Goal: Information Seeking & Learning: Learn about a topic

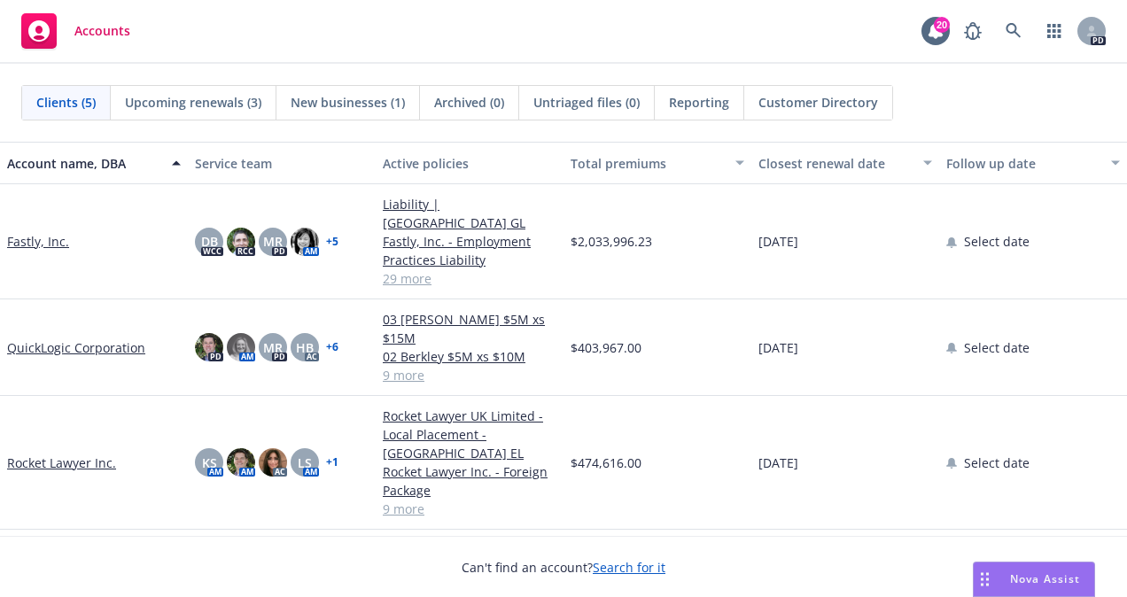
scroll to position [92, 0]
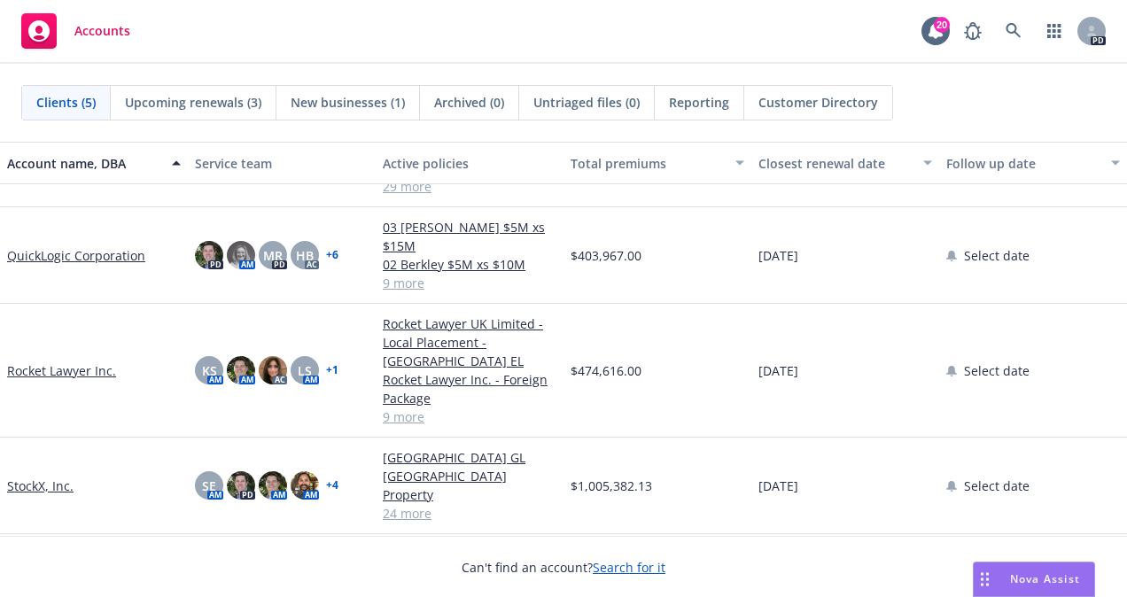
click at [35, 246] on link "QuickLogic Corporation" at bounding box center [76, 255] width 138 height 19
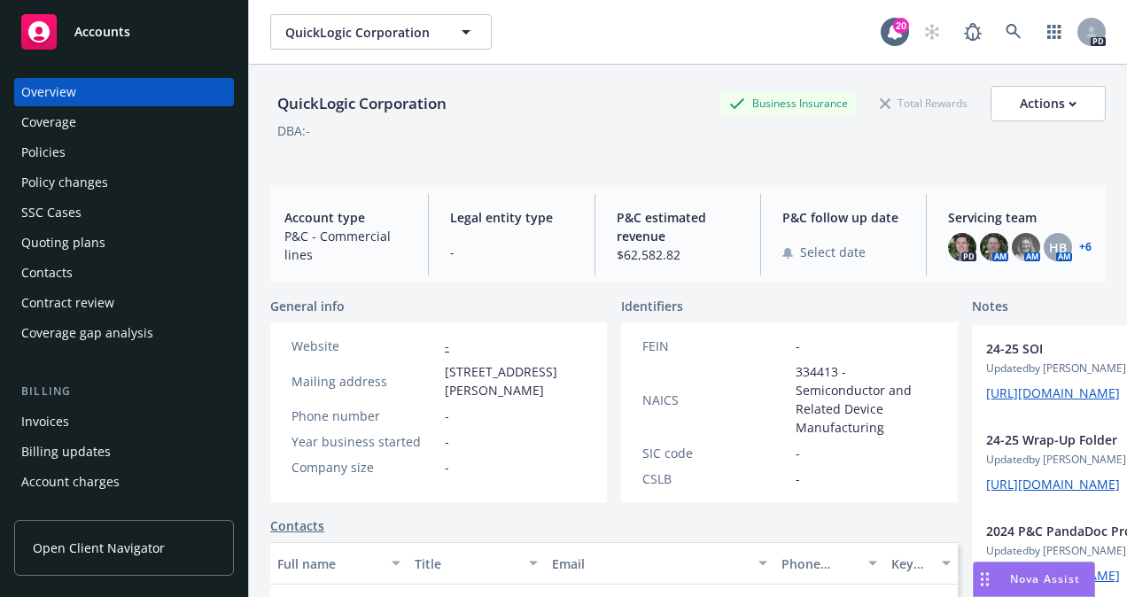
click at [1079, 248] on link "+ 6" at bounding box center [1085, 247] width 12 height 11
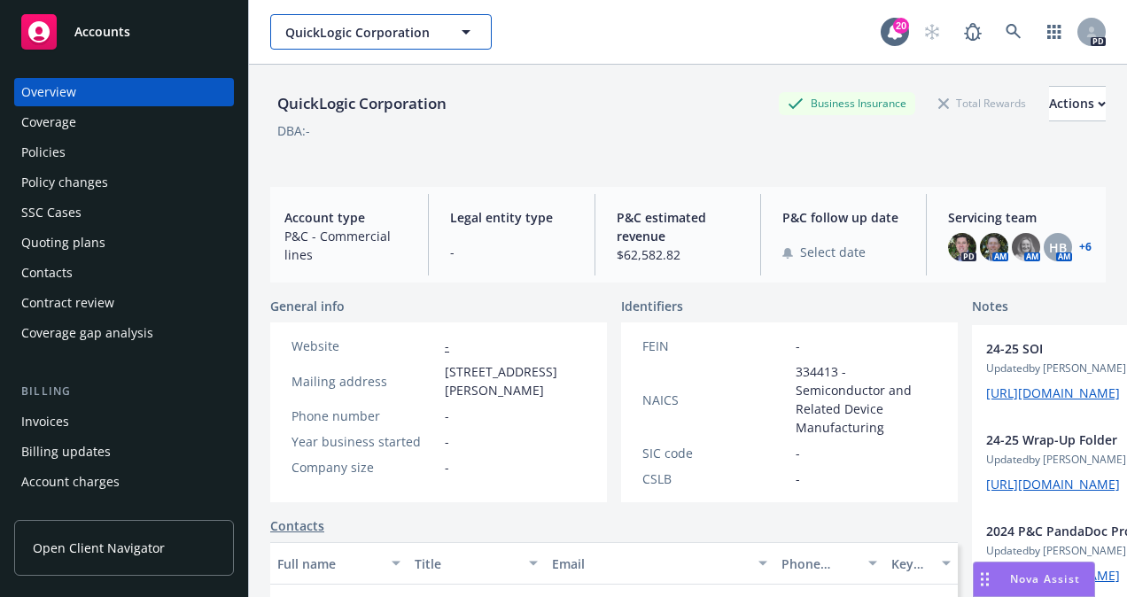
click at [466, 31] on icon "button" at bounding box center [465, 32] width 9 height 4
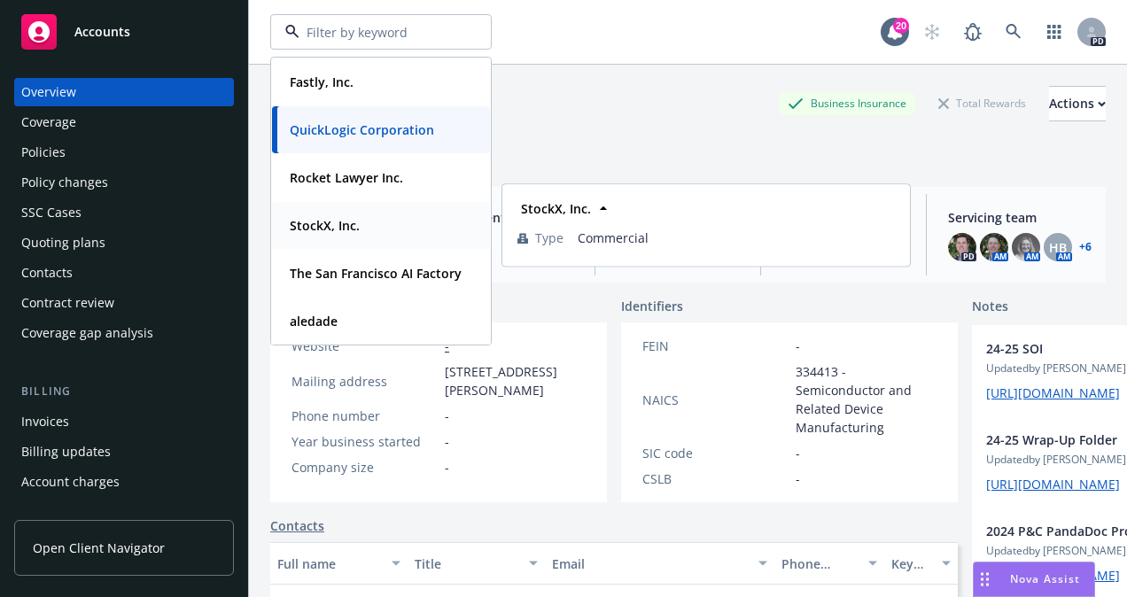
click at [308, 221] on strong "StockX, Inc." at bounding box center [325, 225] width 70 height 17
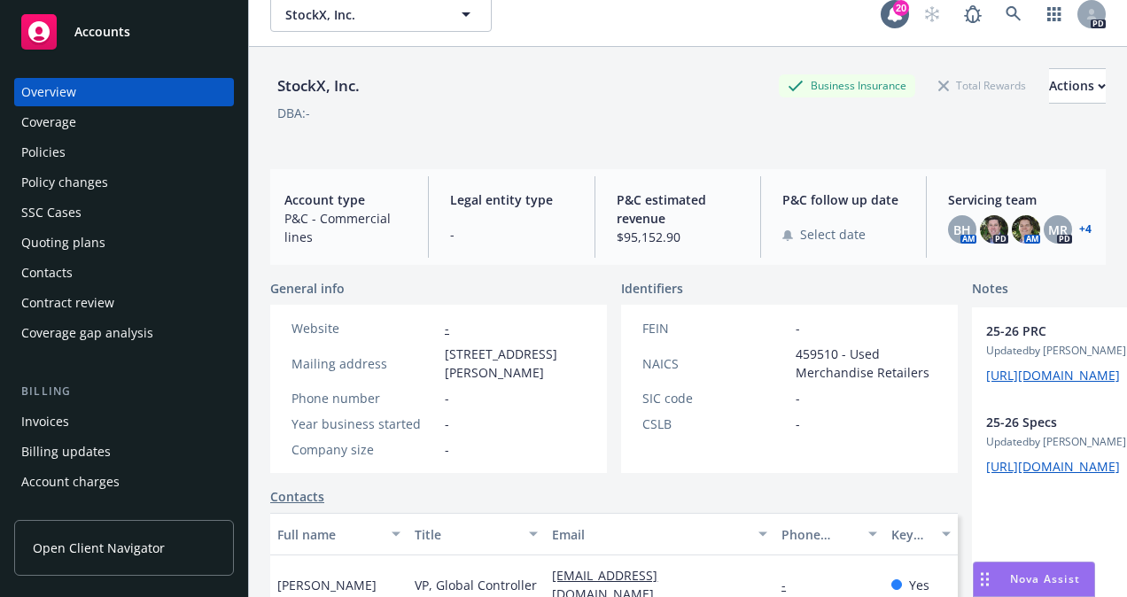
scroll to position [7, 0]
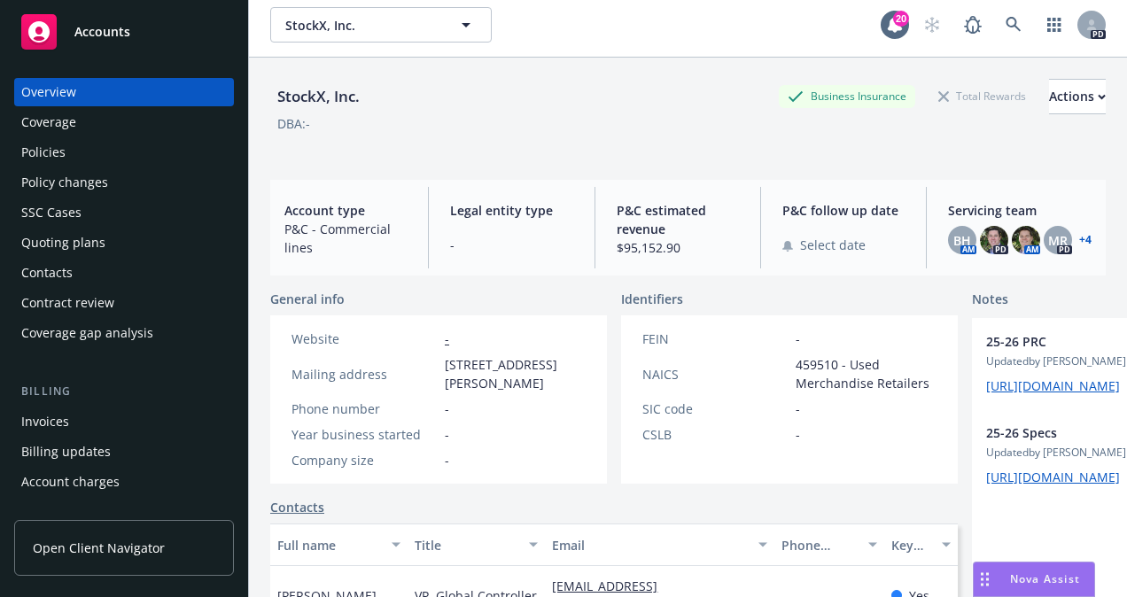
click at [1079, 237] on link "+ 4" at bounding box center [1085, 240] width 12 height 11
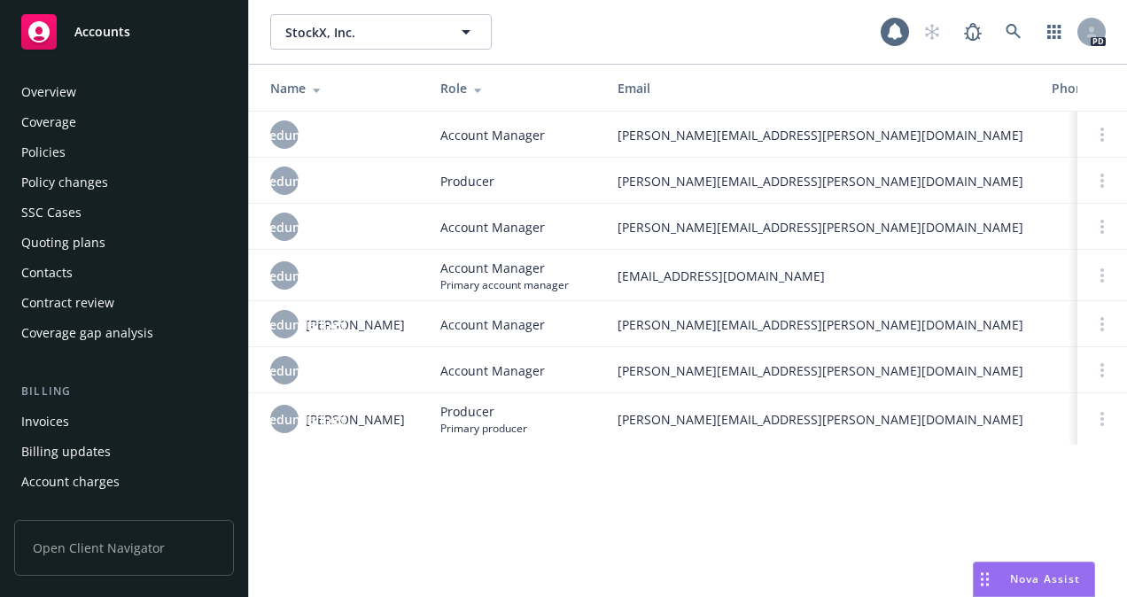
scroll to position [556, 0]
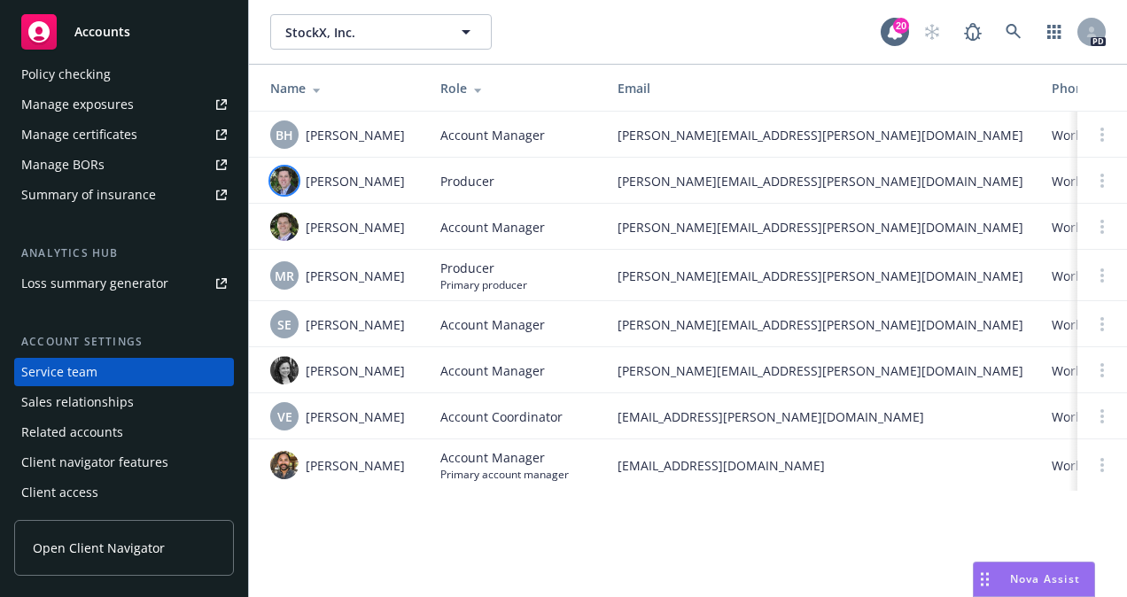
click at [278, 174] on img at bounding box center [284, 180] width 28 height 28
click at [587, 5] on div "StockX, Inc. StockX, Inc. 20 PD" at bounding box center [688, 32] width 878 height 64
click at [729, 43] on div "StockX, Inc. StockX, Inc." at bounding box center [575, 31] width 610 height 35
click at [72, 402] on div "Sales relationships" at bounding box center [77, 402] width 112 height 28
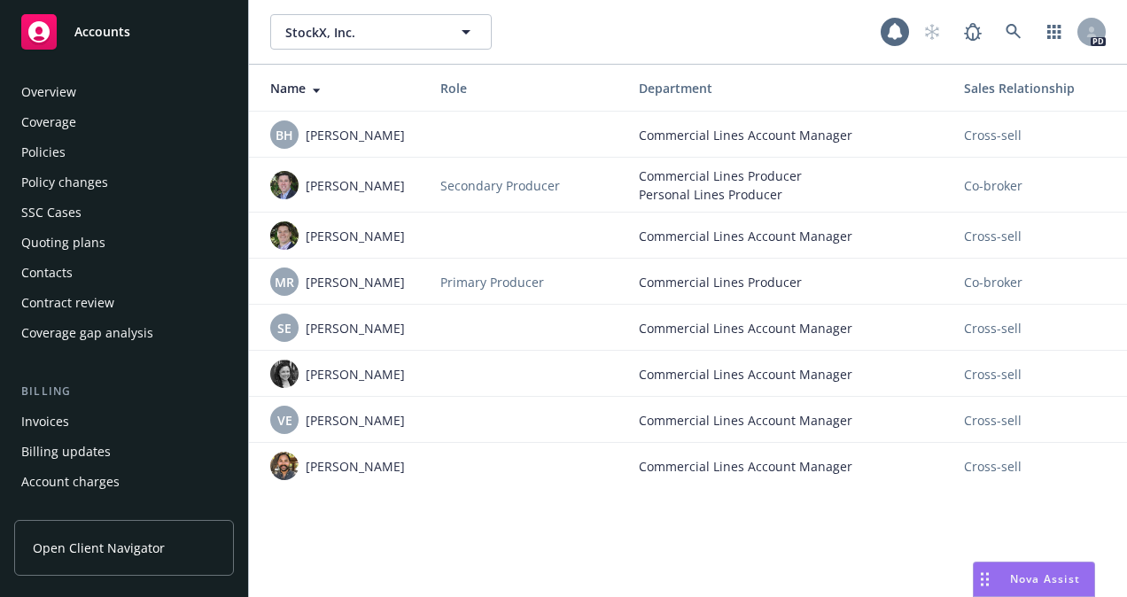
scroll to position [556, 0]
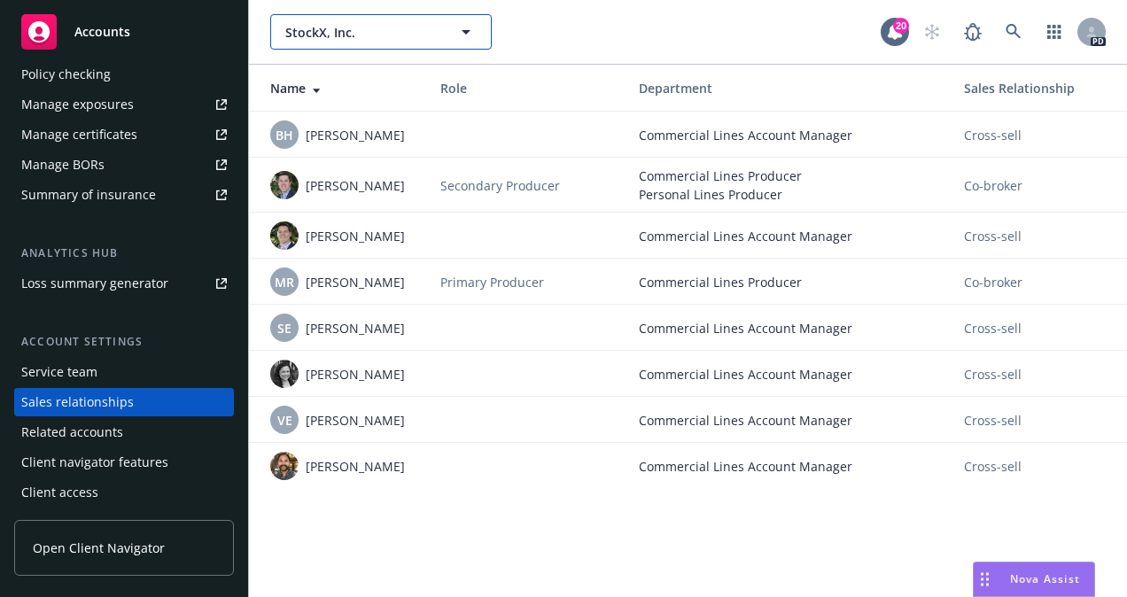
click at [469, 35] on icon "button" at bounding box center [465, 31] width 21 height 21
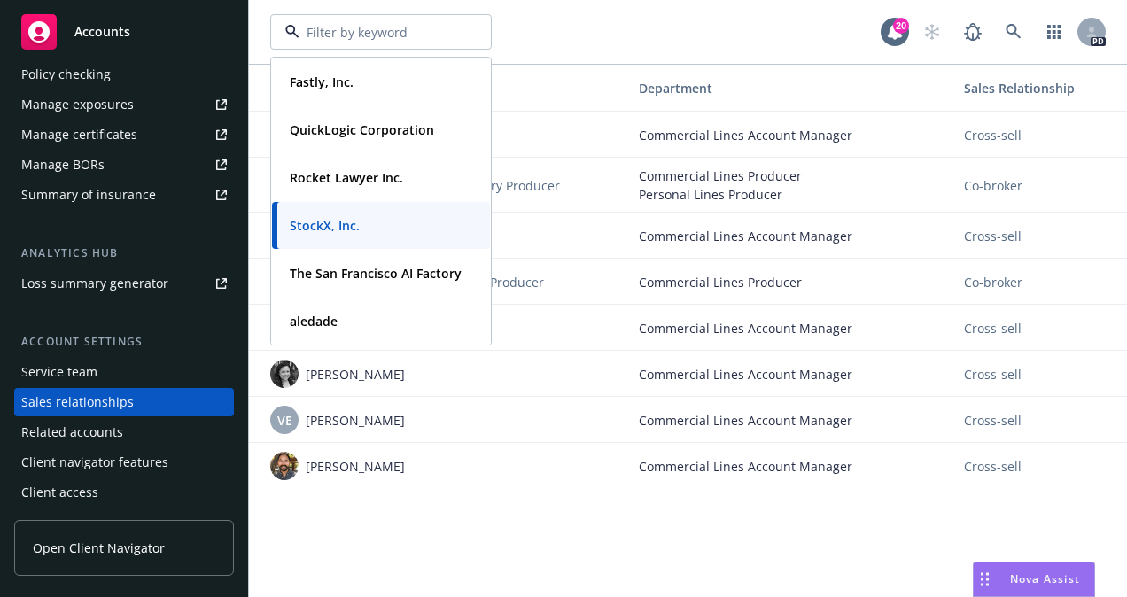
click at [321, 228] on strong "StockX, Inc." at bounding box center [325, 225] width 70 height 17
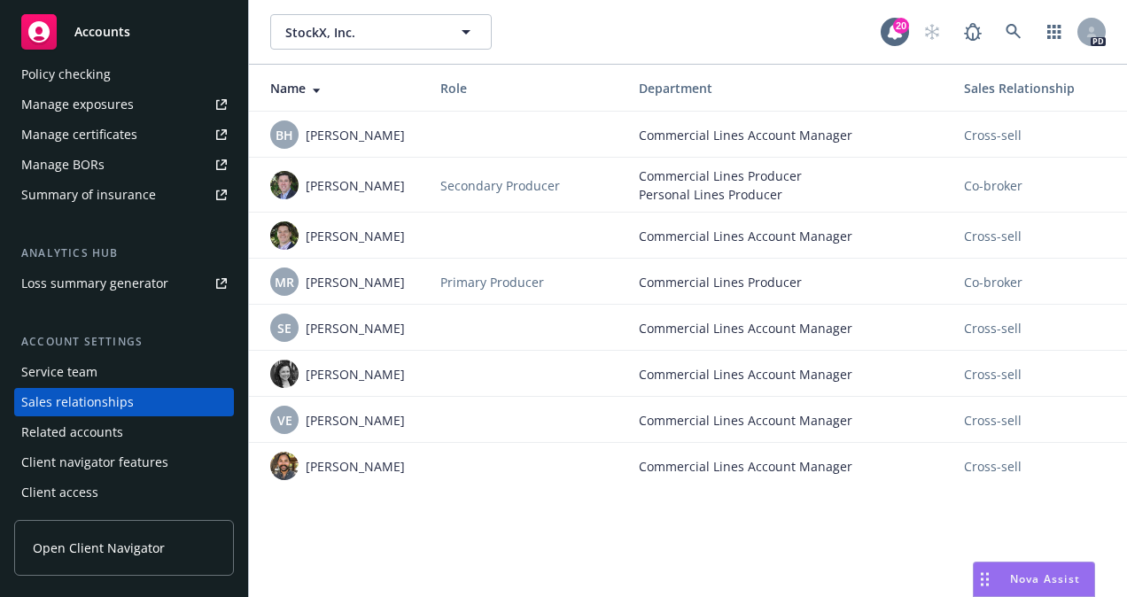
click at [85, 368] on div "Service team" at bounding box center [59, 372] width 76 height 28
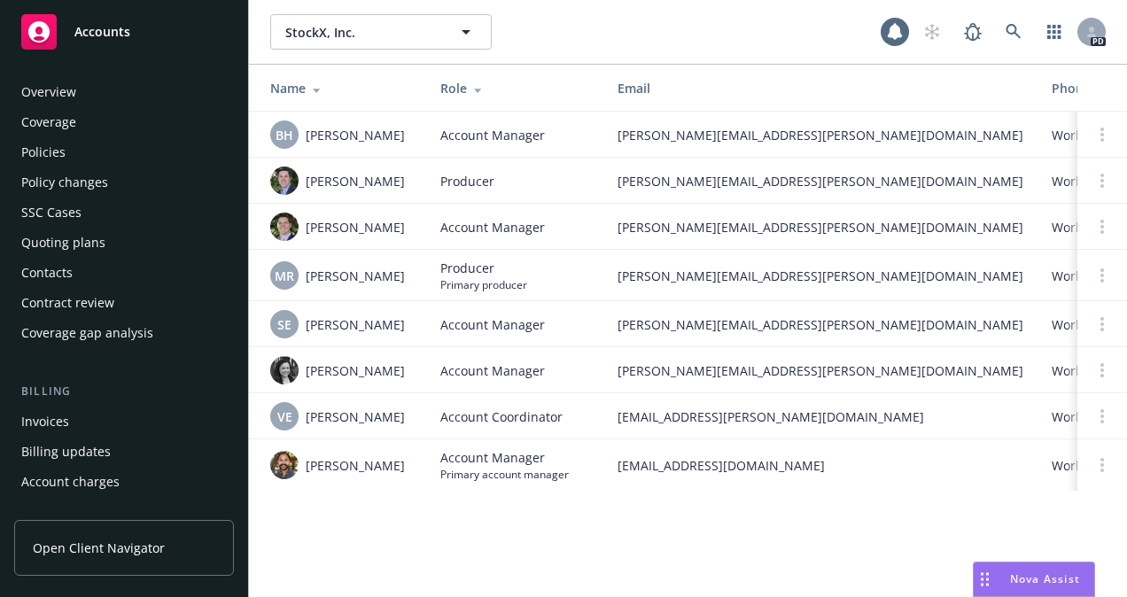
scroll to position [556, 0]
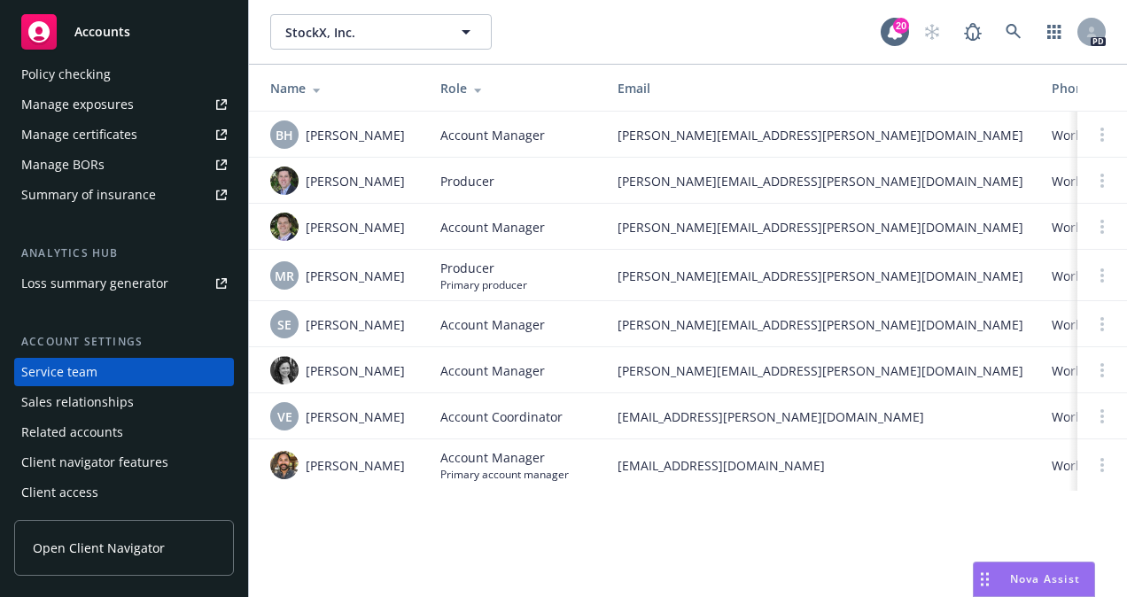
click at [79, 431] on div "Related accounts" at bounding box center [72, 432] width 102 height 28
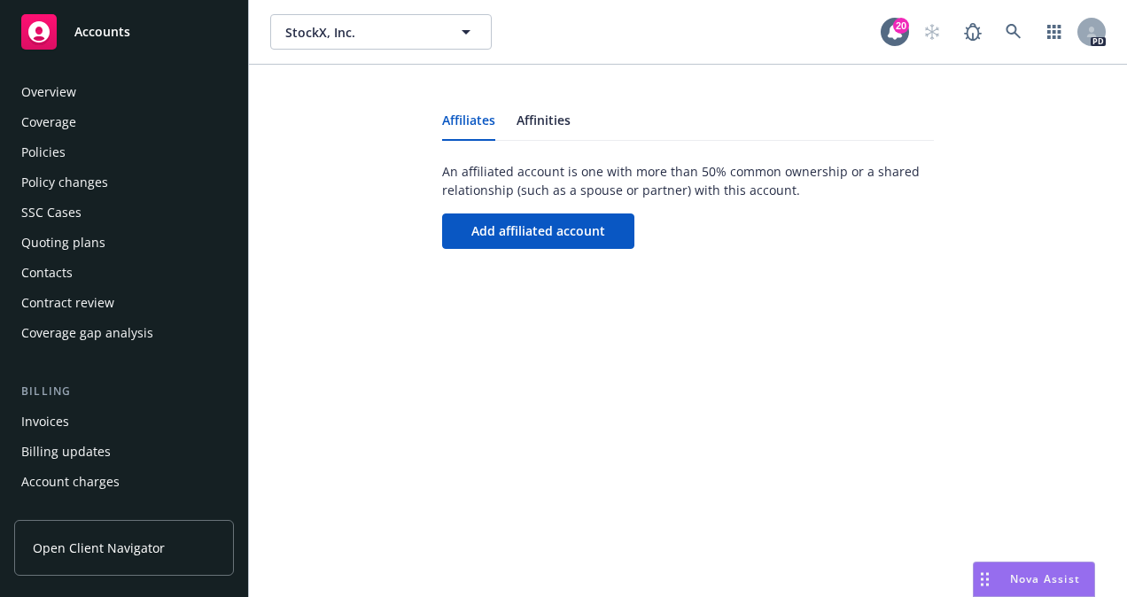
scroll to position [556, 0]
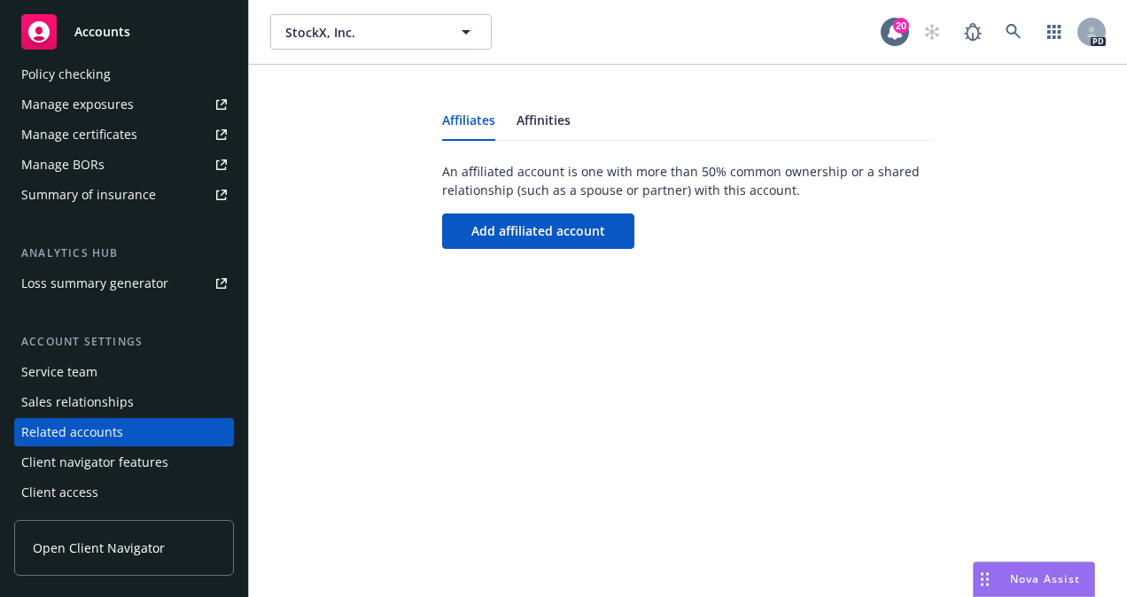
click at [85, 74] on div "Policy checking" at bounding box center [65, 74] width 89 height 28
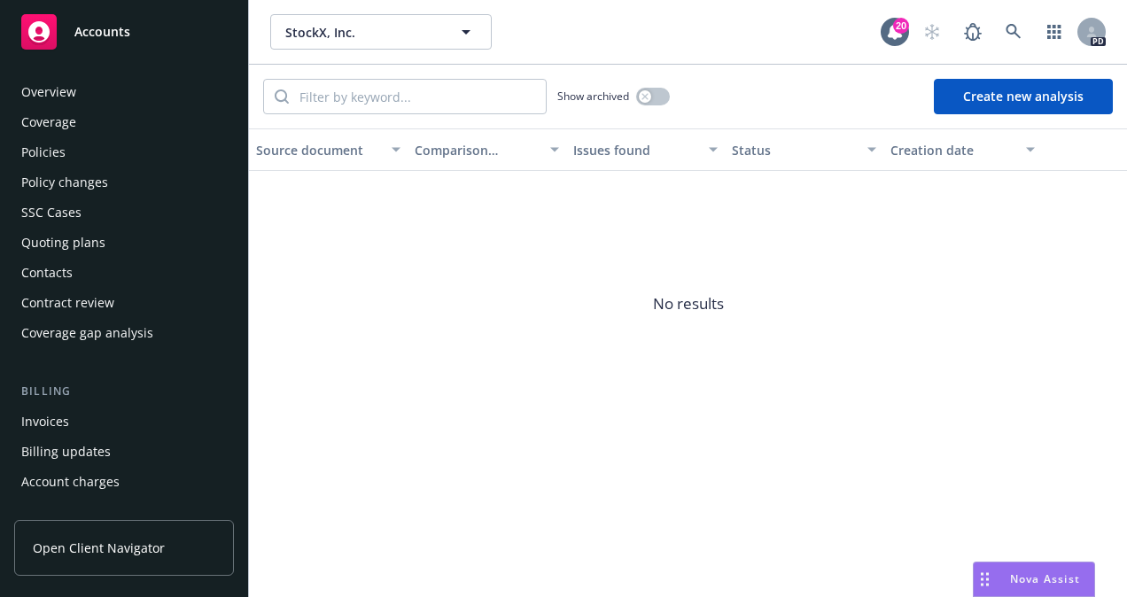
scroll to position [304, 0]
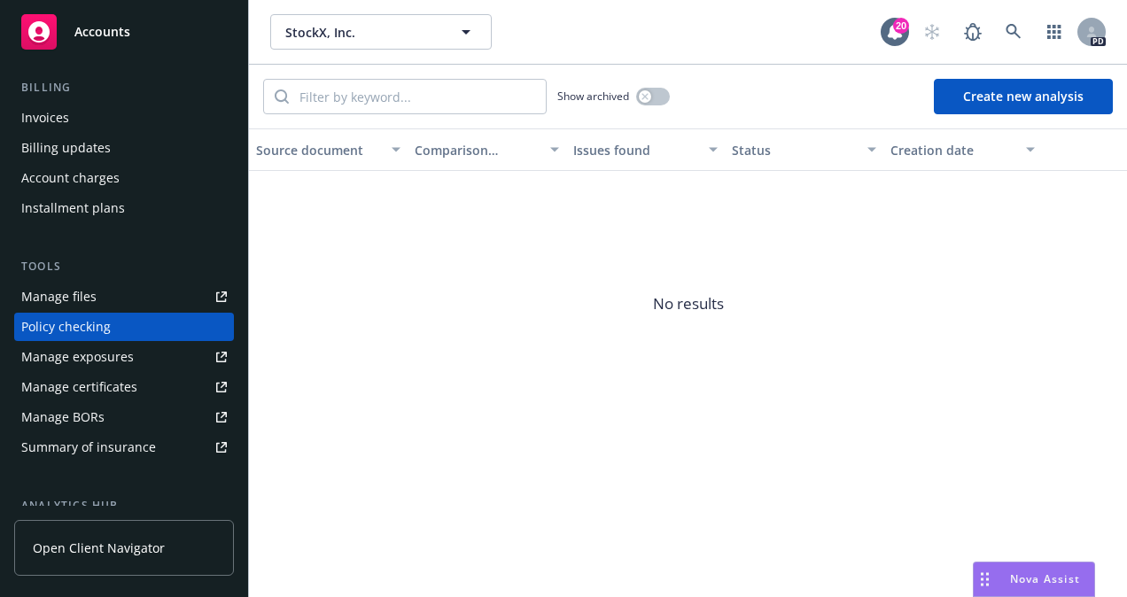
click at [61, 120] on div "Invoices" at bounding box center [45, 118] width 48 height 28
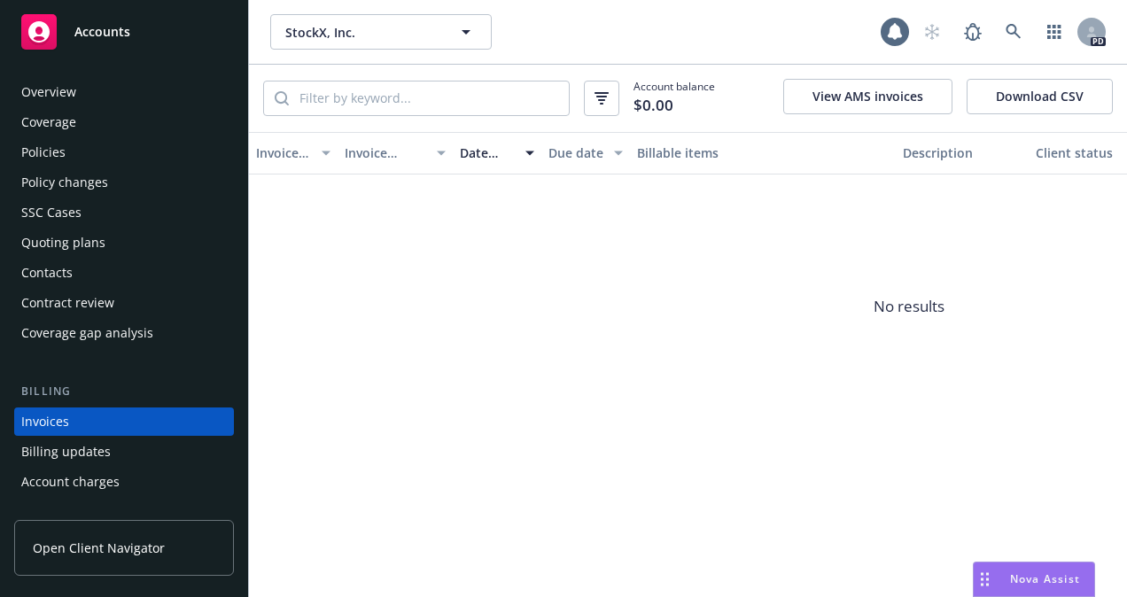
scroll to position [95, 0]
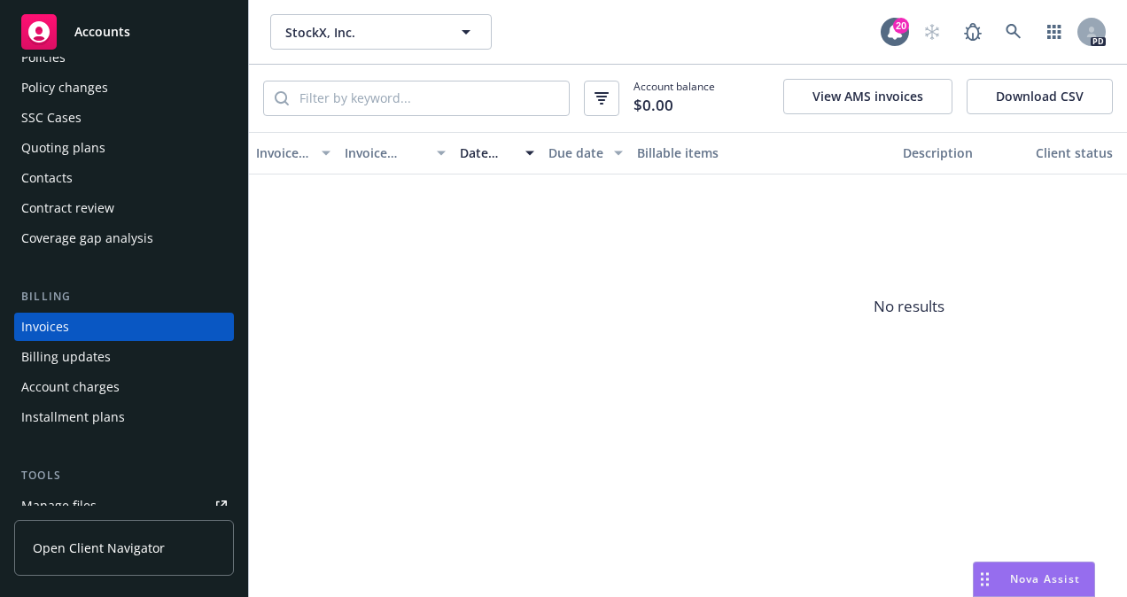
click at [60, 153] on div "Quoting plans" at bounding box center [63, 148] width 84 height 28
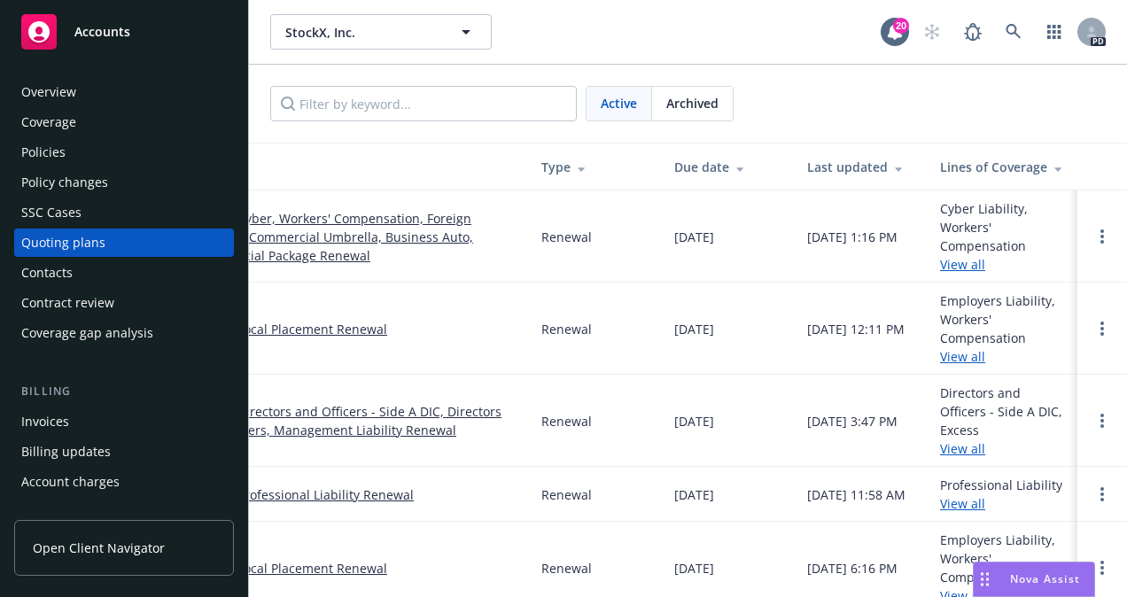
scroll to position [0, 88]
click at [58, 275] on div "Contacts" at bounding box center [46, 273] width 51 height 28
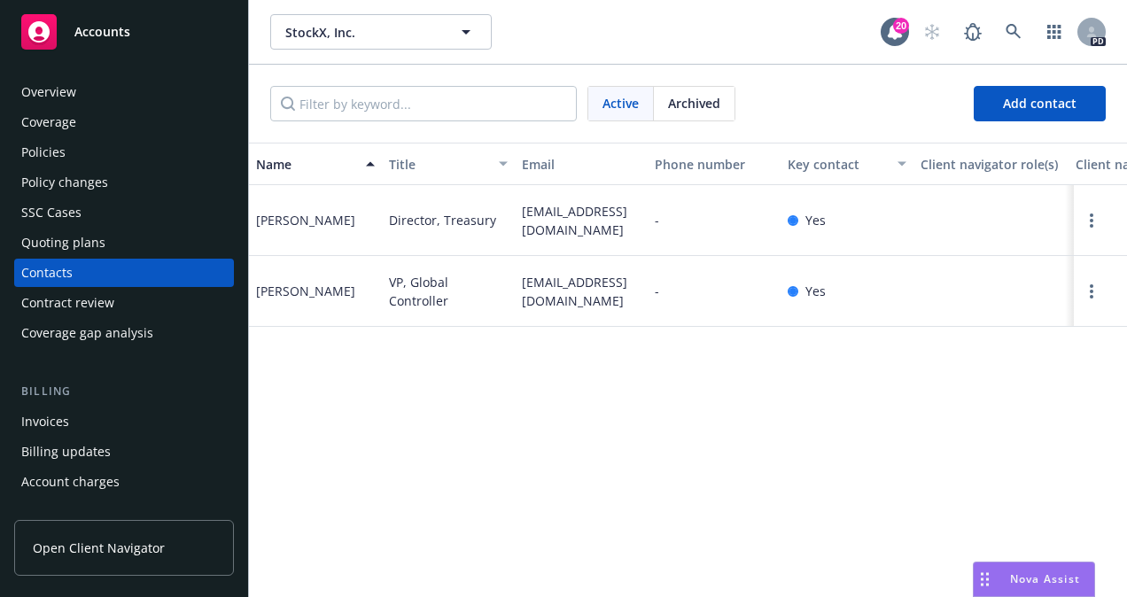
click at [55, 302] on div "Contract review" at bounding box center [67, 303] width 93 height 28
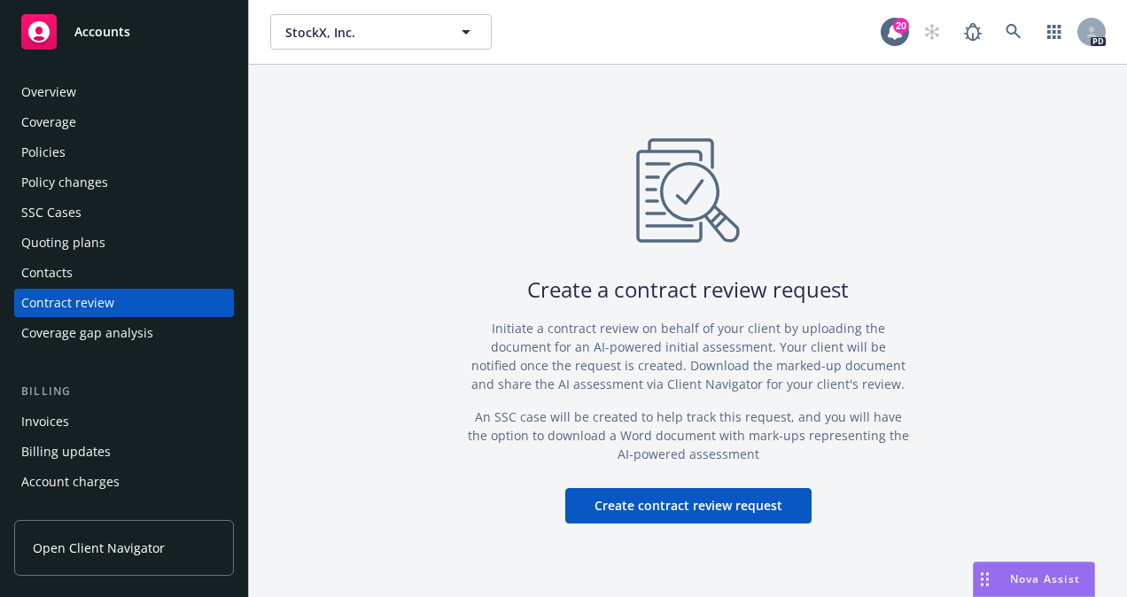
click at [61, 447] on div "Billing updates" at bounding box center [65, 451] width 89 height 28
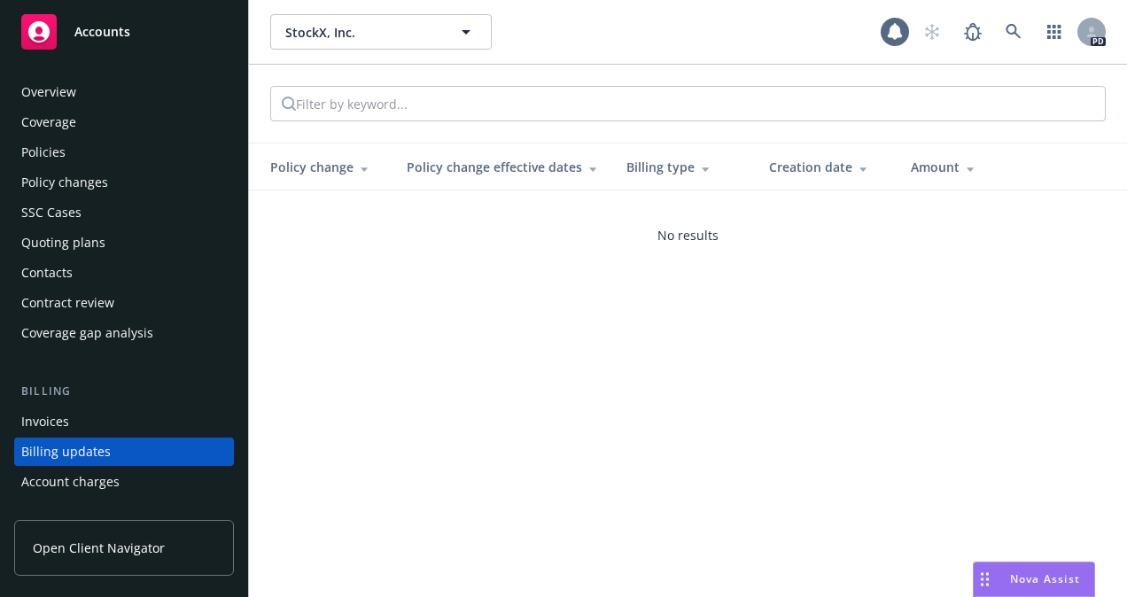
scroll to position [125, 0]
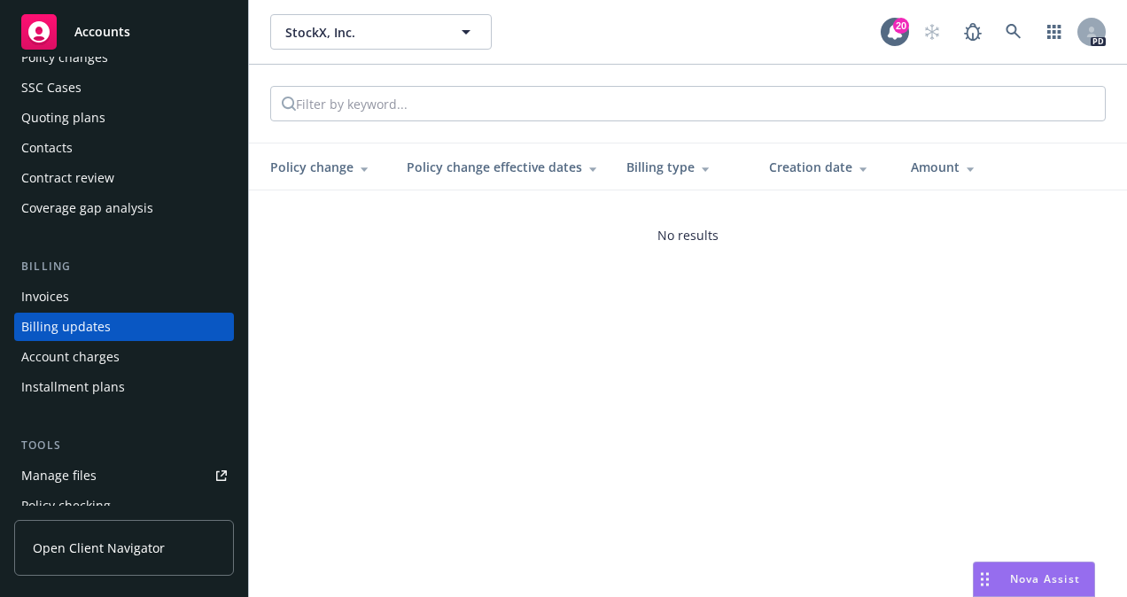
click at [62, 354] on div "Account charges" at bounding box center [70, 357] width 98 height 28
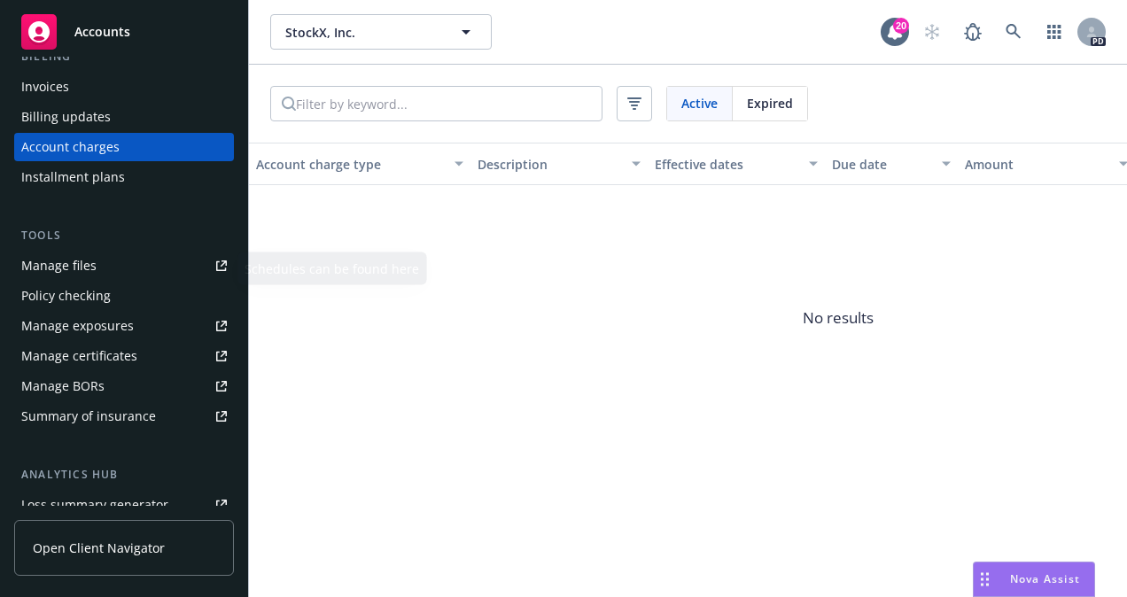
scroll to position [421, 0]
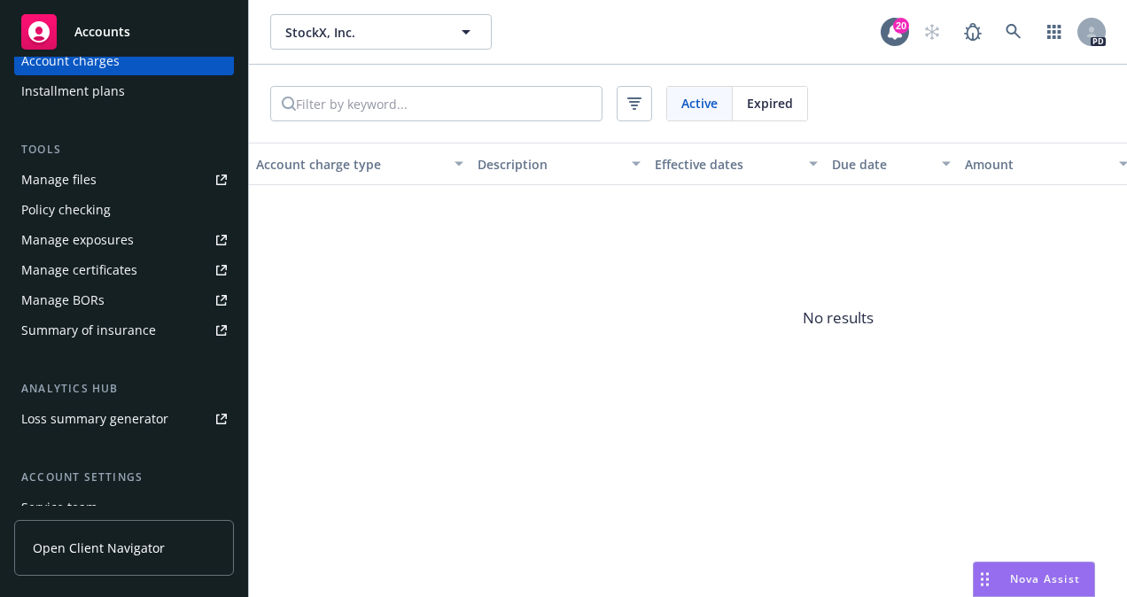
click at [50, 301] on div "Manage BORs" at bounding box center [62, 300] width 83 height 28
click at [468, 32] on icon "button" at bounding box center [465, 32] width 9 height 4
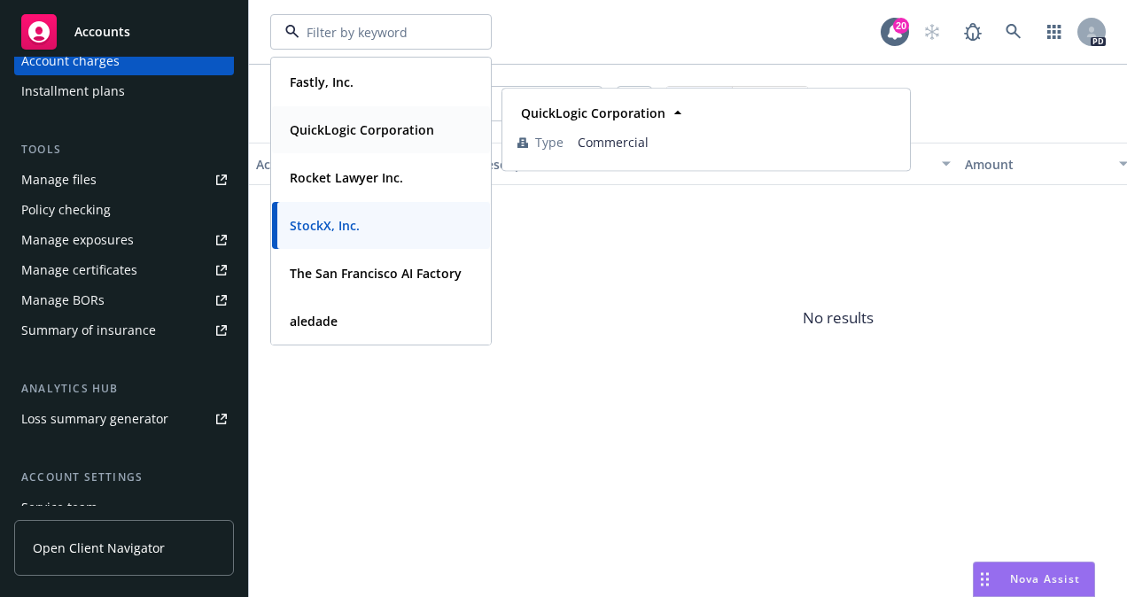
click at [393, 121] on strong "QuickLogic Corporation" at bounding box center [362, 129] width 144 height 17
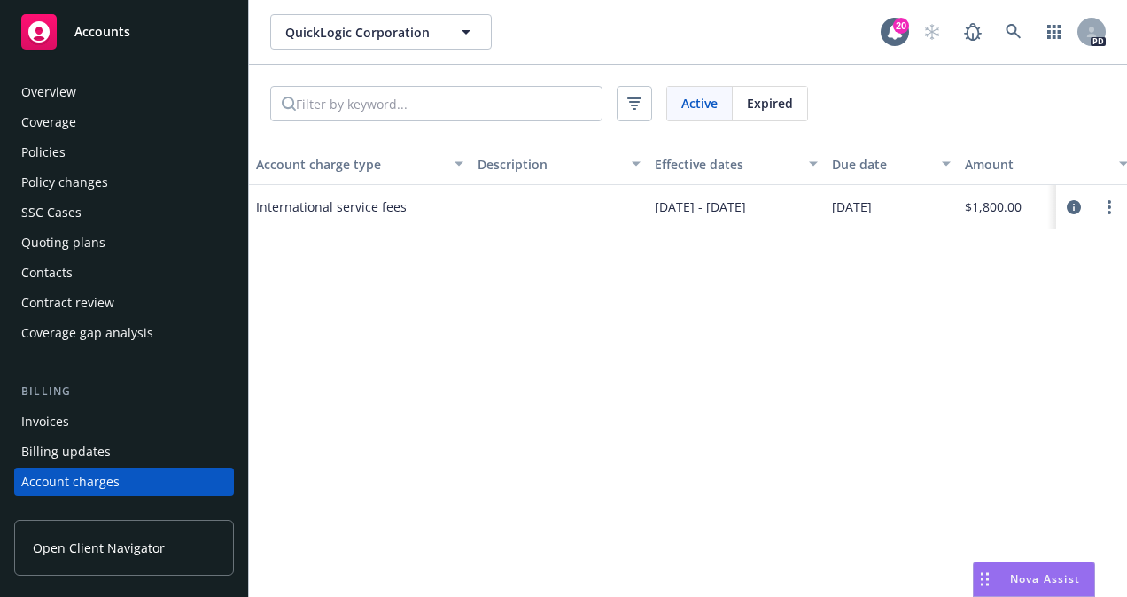
click at [69, 86] on div "Overview" at bounding box center [48, 92] width 55 height 28
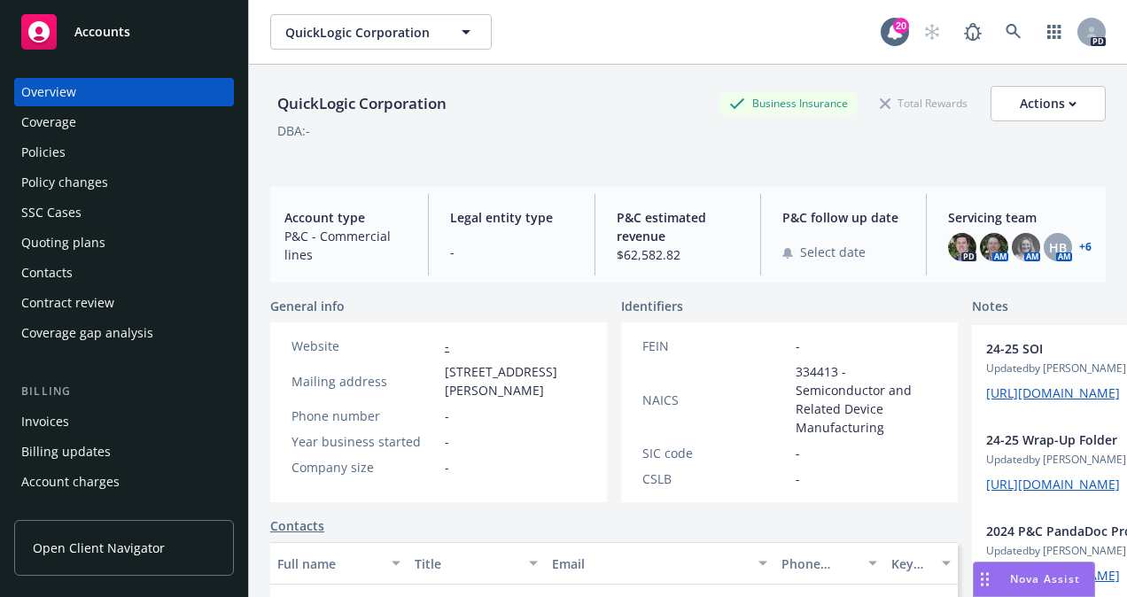
click at [1079, 250] on link "+ 6" at bounding box center [1085, 247] width 12 height 11
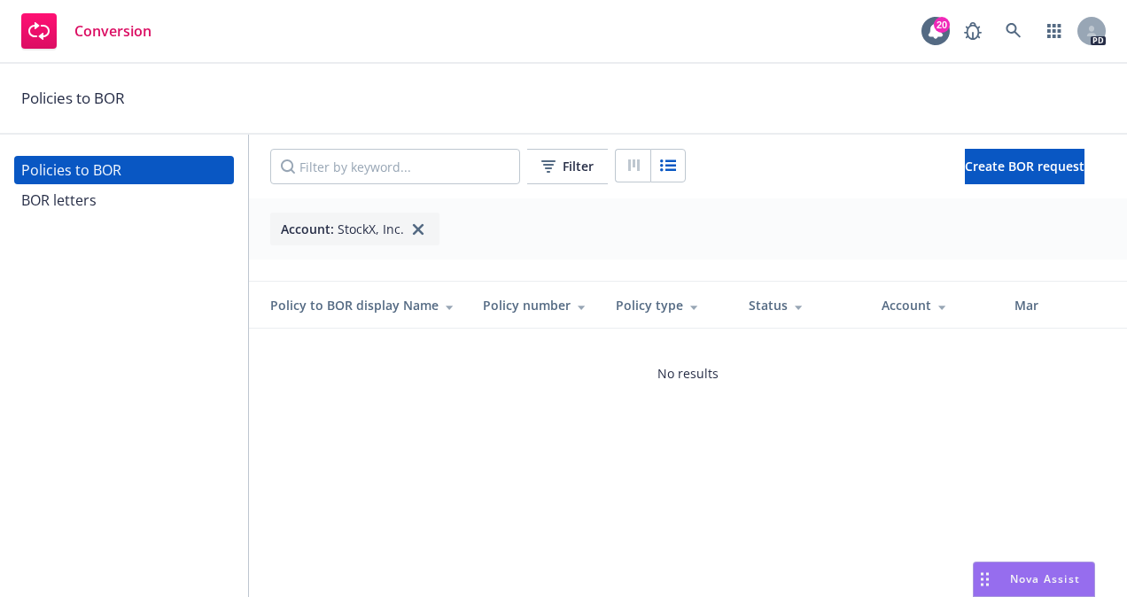
click at [60, 202] on div "BOR letters" at bounding box center [58, 200] width 75 height 28
click at [406, 443] on div "Filter Create BOR request Account : StockX, Inc. Policy to BOR display Name Pol…" at bounding box center [688, 366] width 878 height 462
click at [74, 198] on div "BOR letters" at bounding box center [58, 200] width 75 height 28
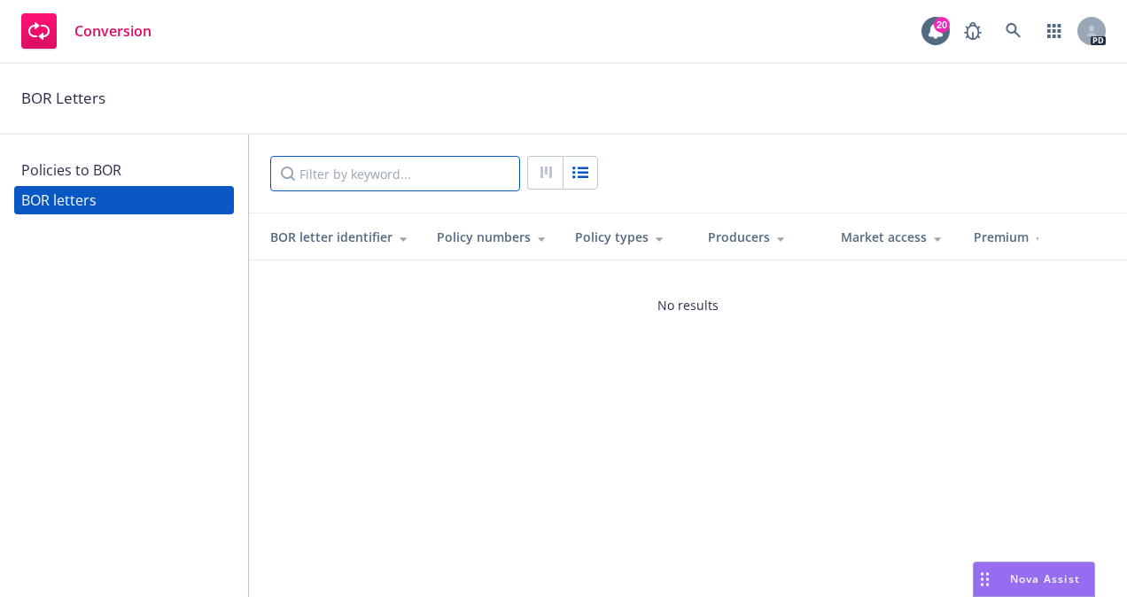
click at [394, 166] on input "Filter by keyword..." at bounding box center [395, 173] width 250 height 35
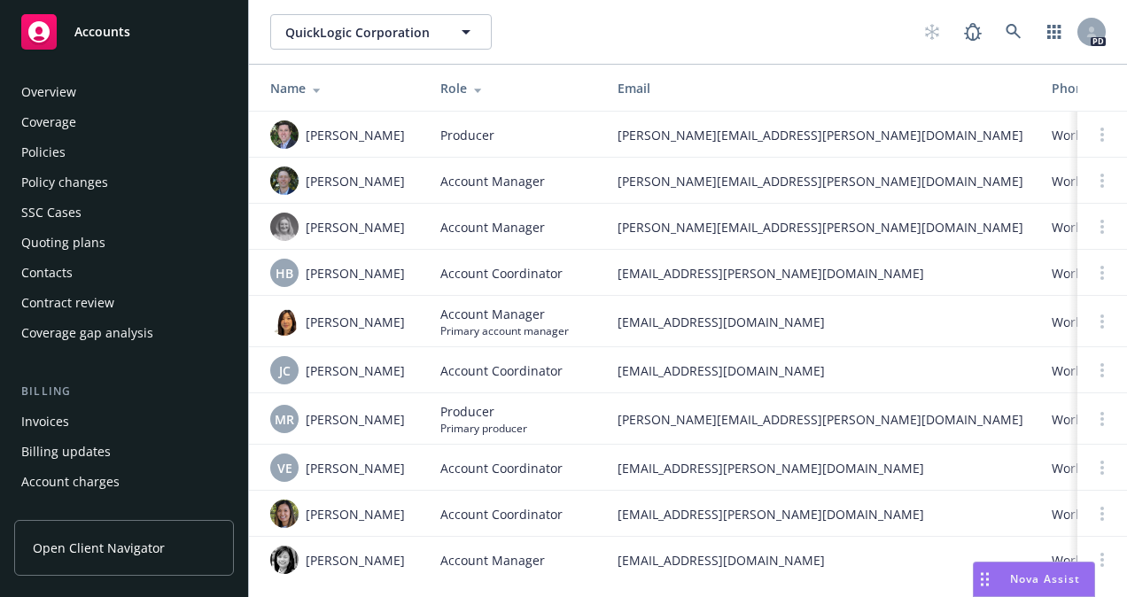
scroll to position [556, 0]
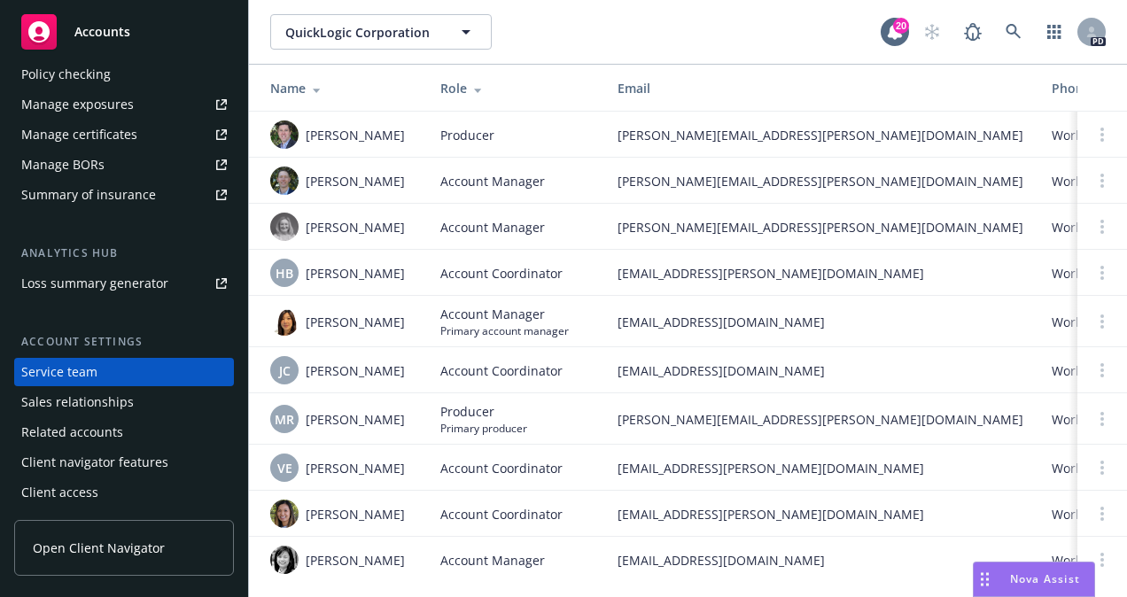
click at [67, 404] on div "Sales relationships" at bounding box center [77, 402] width 112 height 28
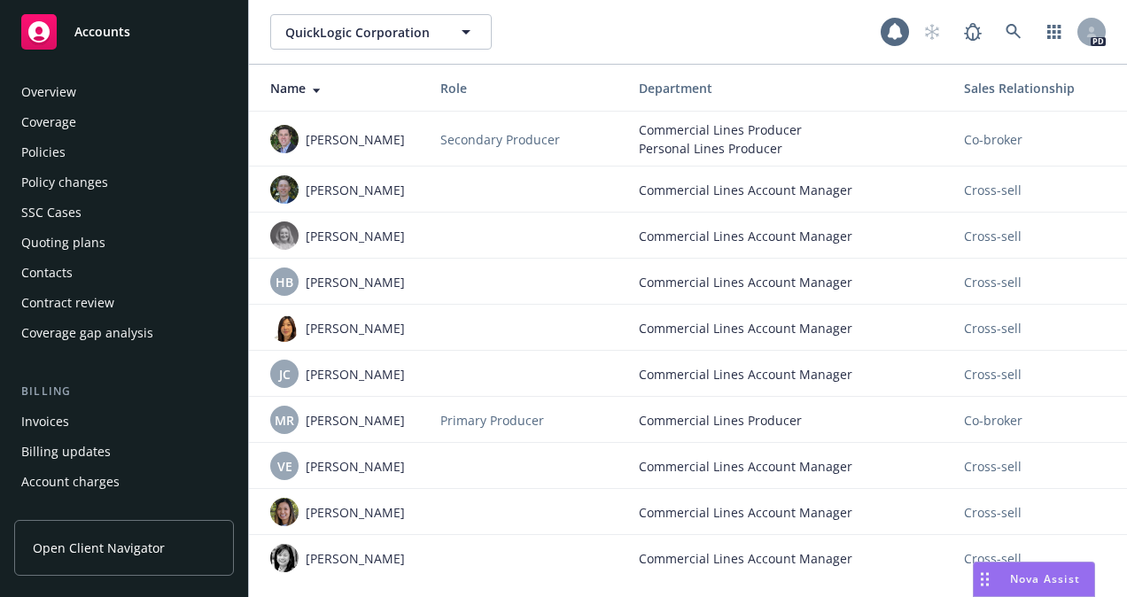
scroll to position [556, 0]
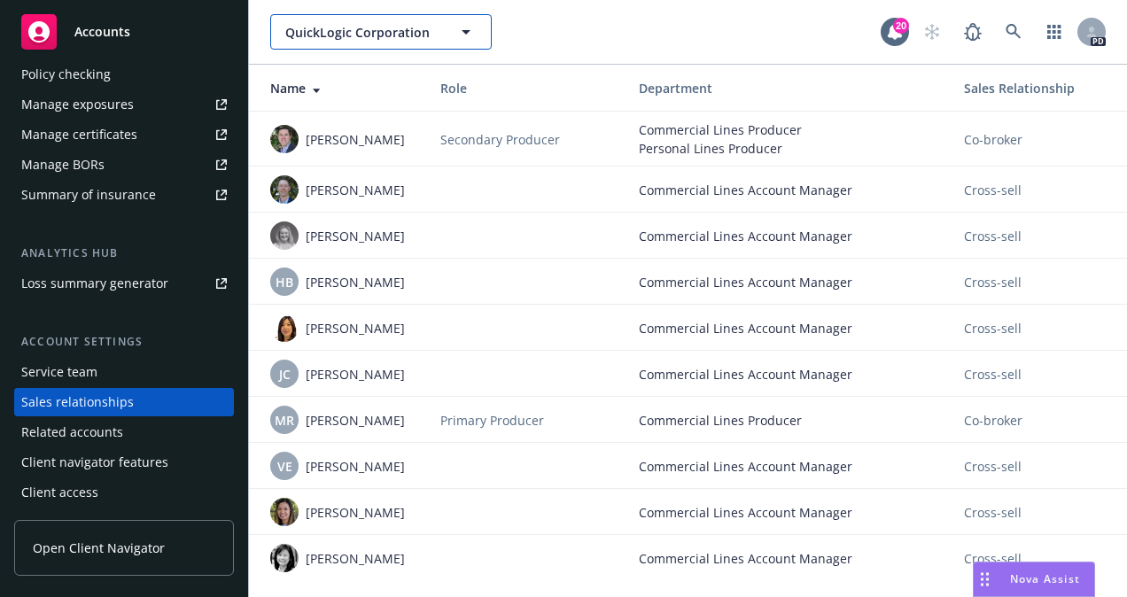
click at [465, 30] on icon "button" at bounding box center [465, 32] width 9 height 4
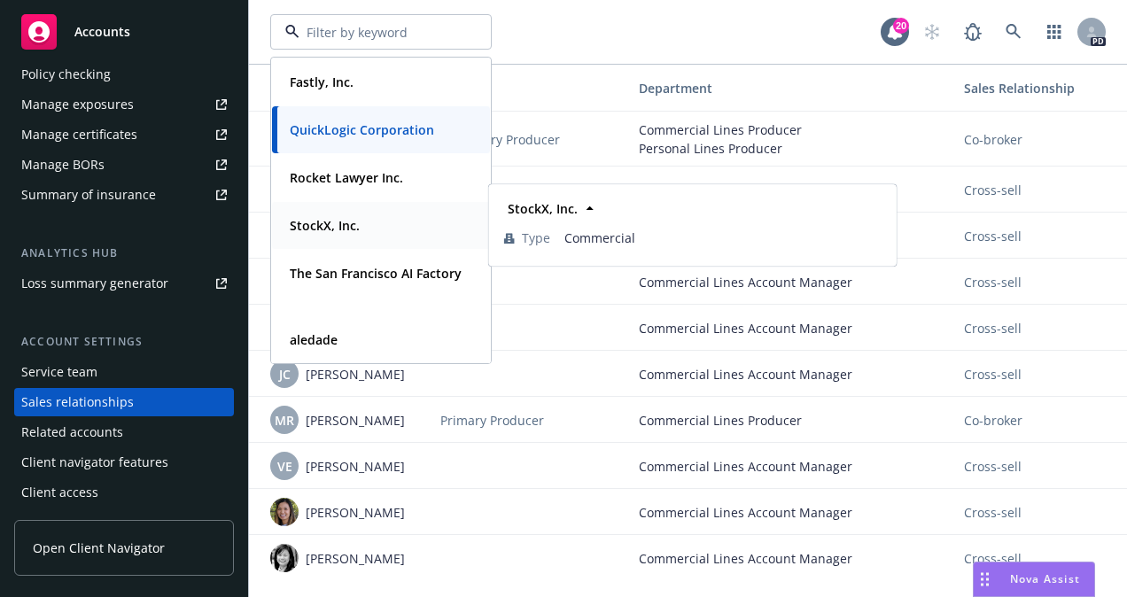
click at [317, 220] on strong "StockX, Inc." at bounding box center [325, 225] width 70 height 17
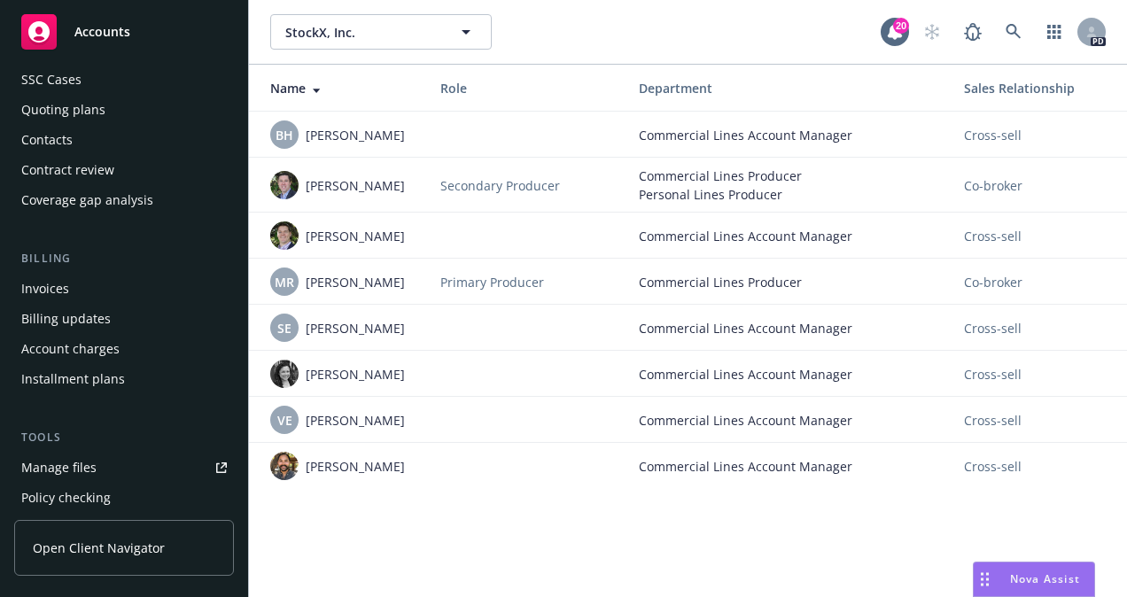
scroll to position [177, 0]
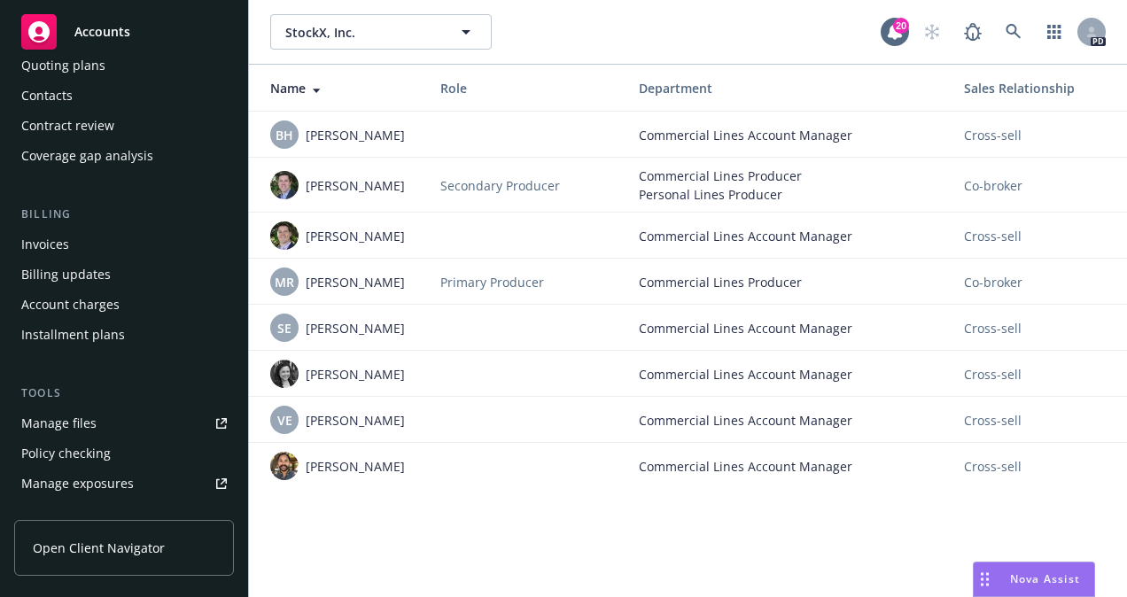
click at [66, 265] on div "Billing updates" at bounding box center [65, 274] width 89 height 28
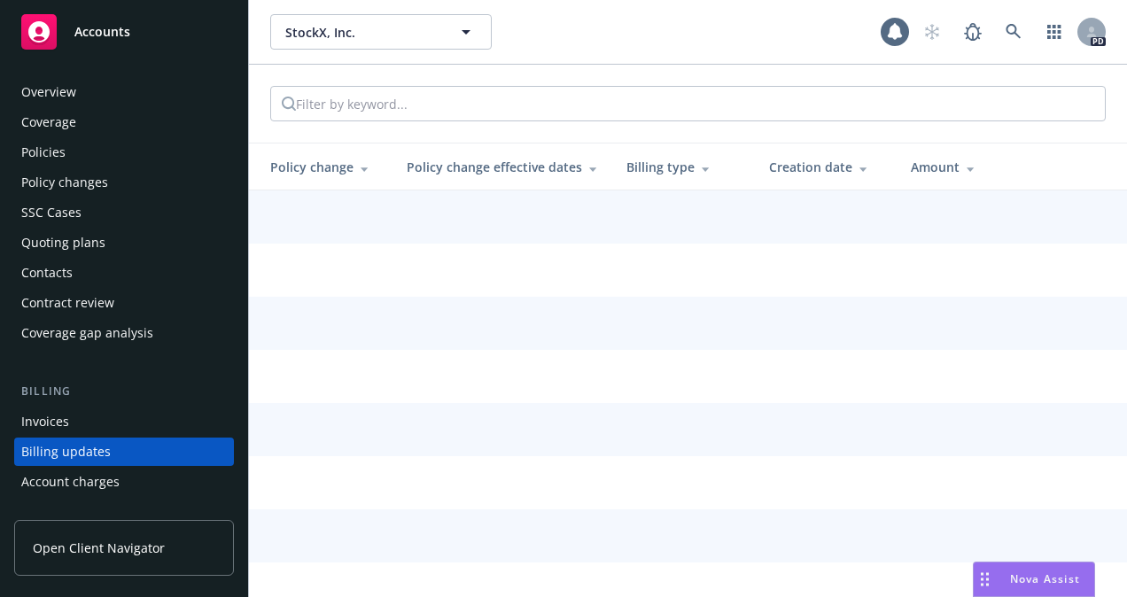
scroll to position [125, 0]
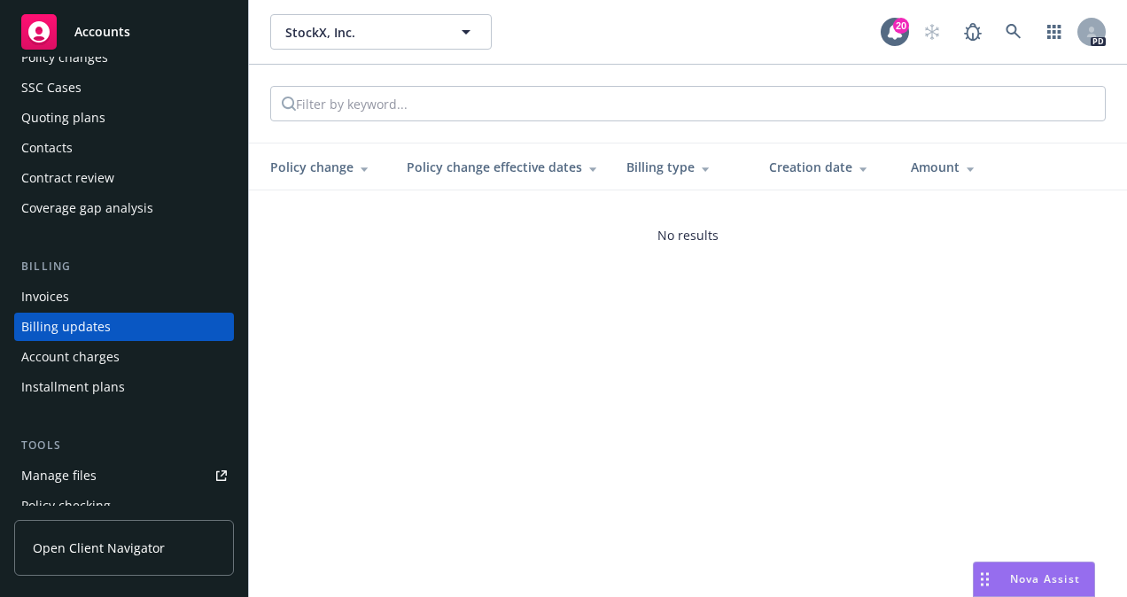
click at [48, 290] on div "Invoices" at bounding box center [45, 297] width 48 height 28
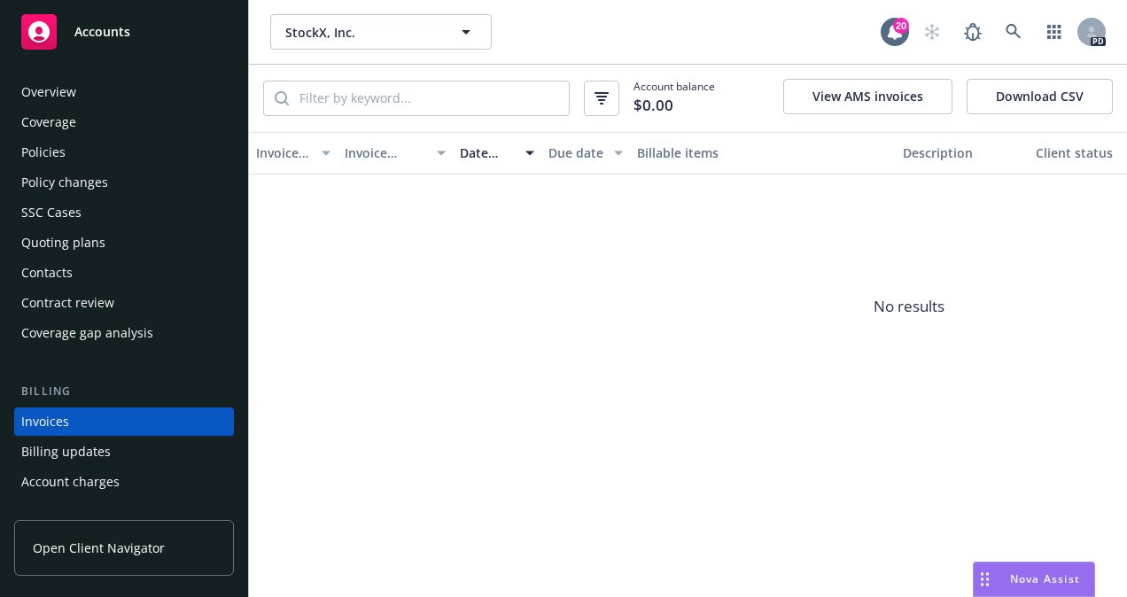
click at [50, 156] on div "Policies" at bounding box center [43, 152] width 44 height 28
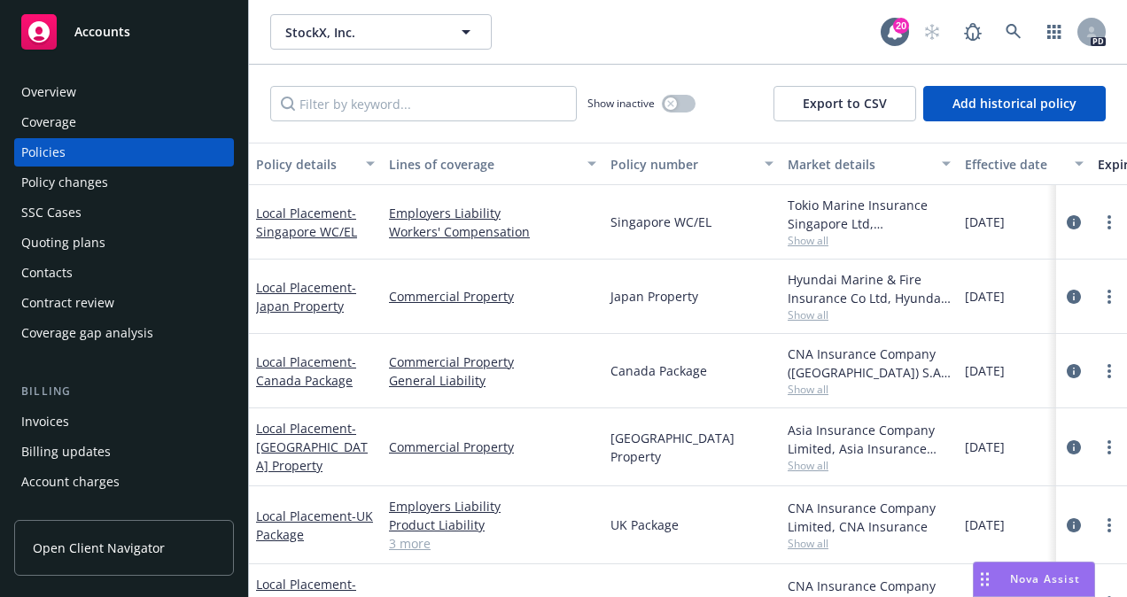
click at [64, 117] on div "Coverage" at bounding box center [48, 122] width 55 height 28
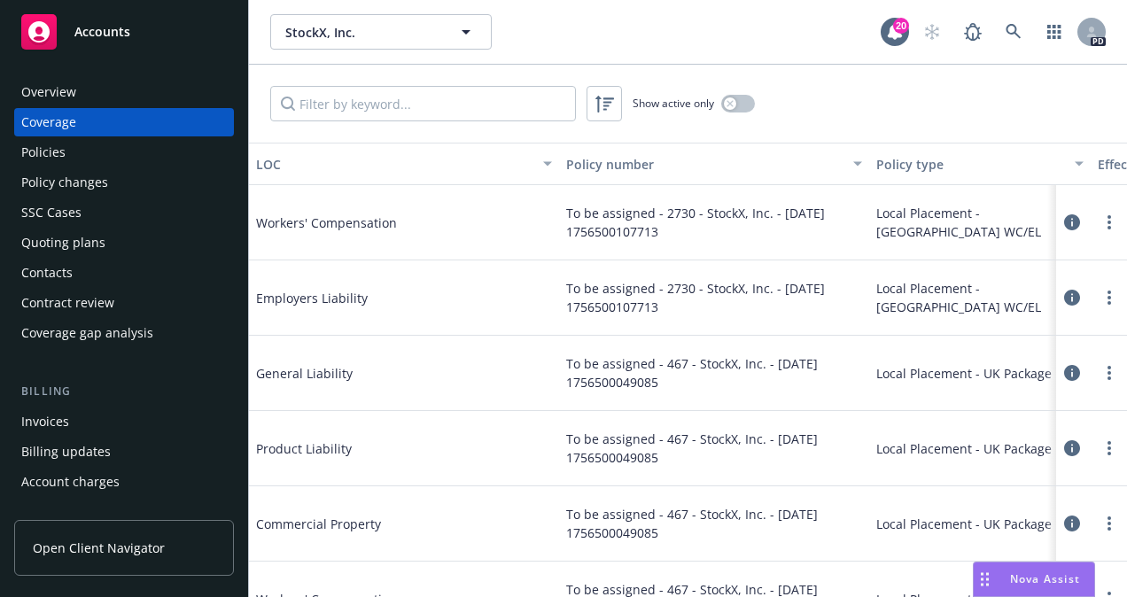
click at [64, 81] on div "Overview" at bounding box center [48, 92] width 55 height 28
